Goal: Task Accomplishment & Management: Use online tool/utility

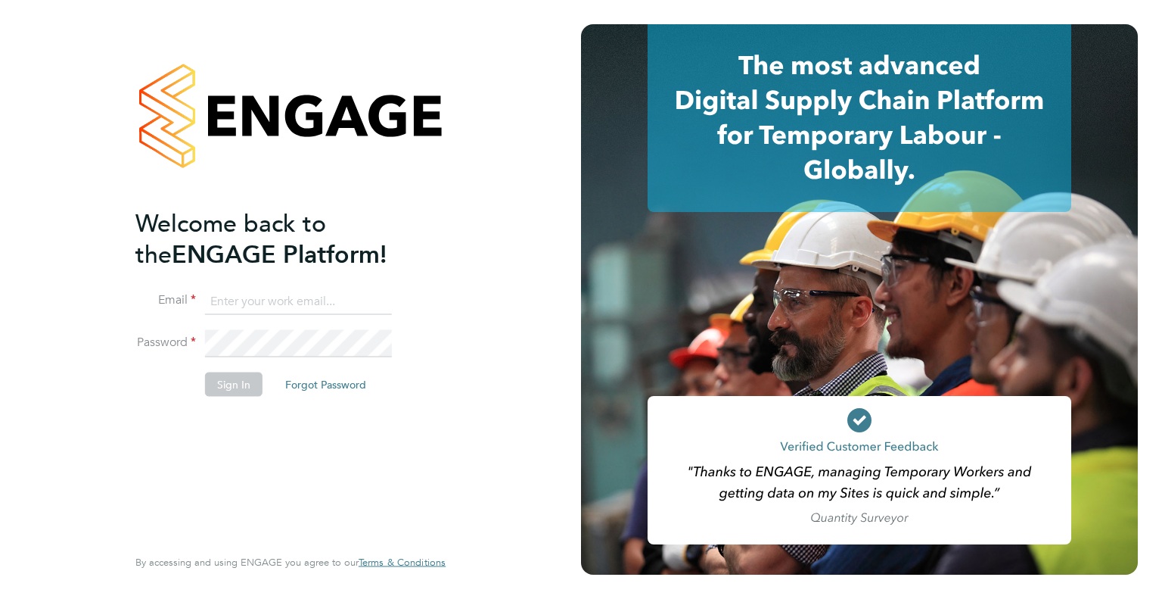
type input "tommie.ferry@buildrec.com"
click at [248, 382] on button "Sign In" at bounding box center [234, 384] width 58 height 24
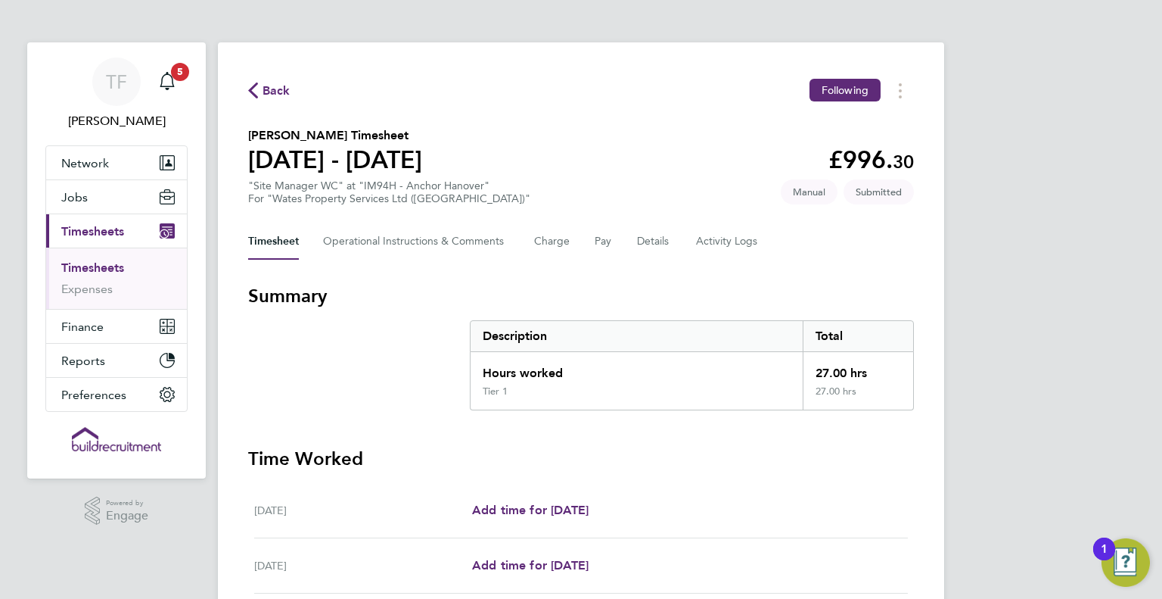
click at [347, 359] on section "Summary Description Total Hours worked 27.00 hrs Tier 1 27.00 hrs" at bounding box center [581, 347] width 666 height 126
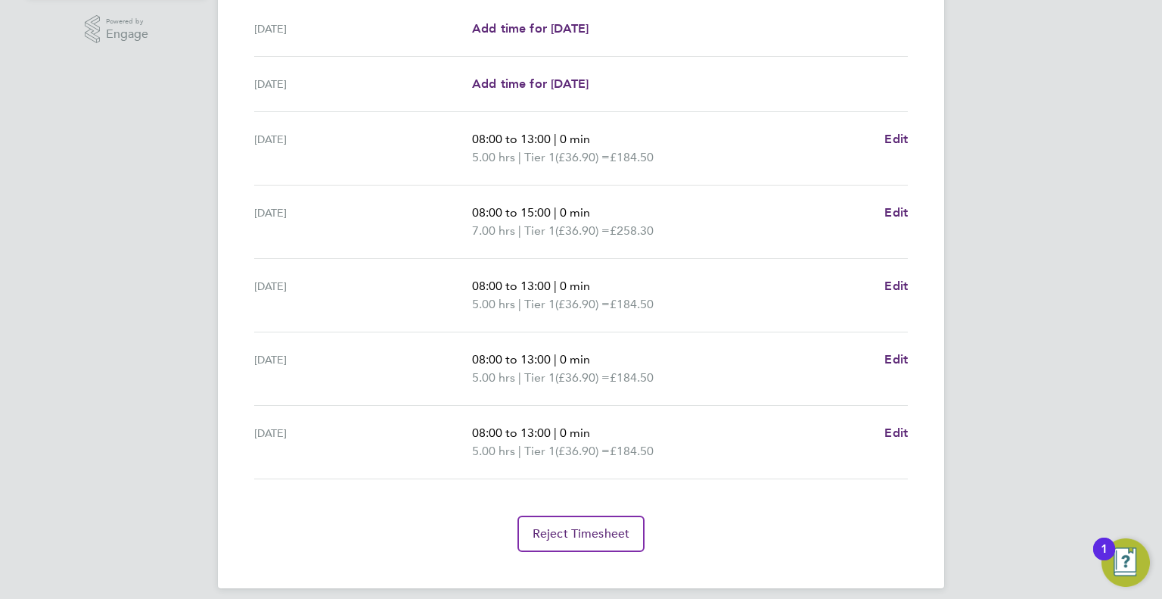
scroll to position [492, 0]
